Goal: Information Seeking & Learning: Find contact information

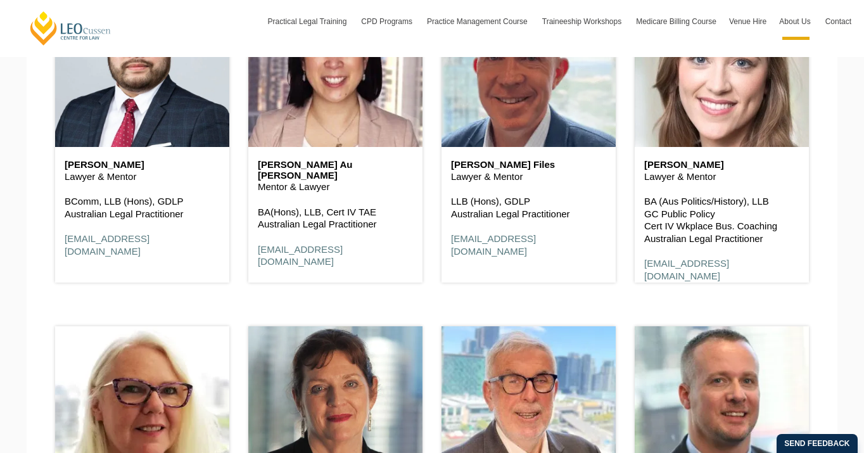
scroll to position [1917, 0]
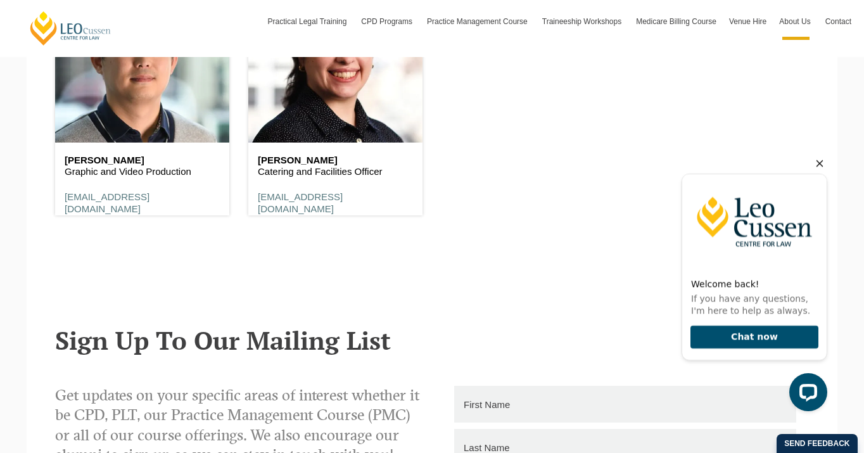
scroll to position [7843, 0]
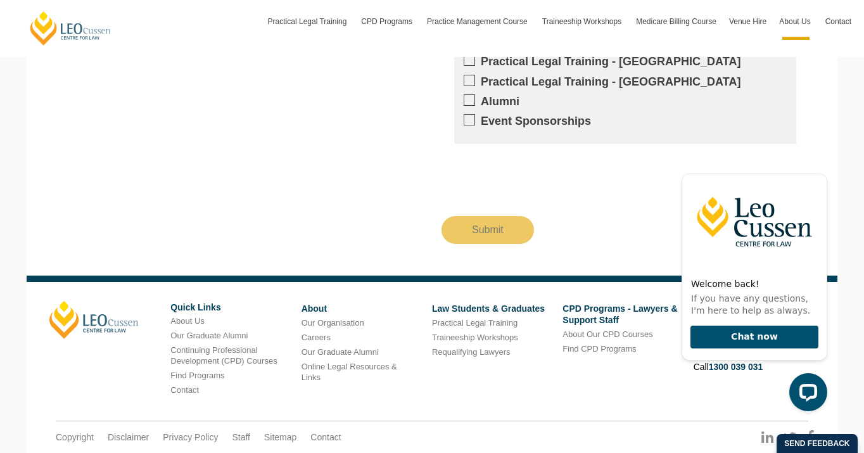
scroll to position [8574, 0]
